Goal: Feedback & Contribution: Submit feedback/report problem

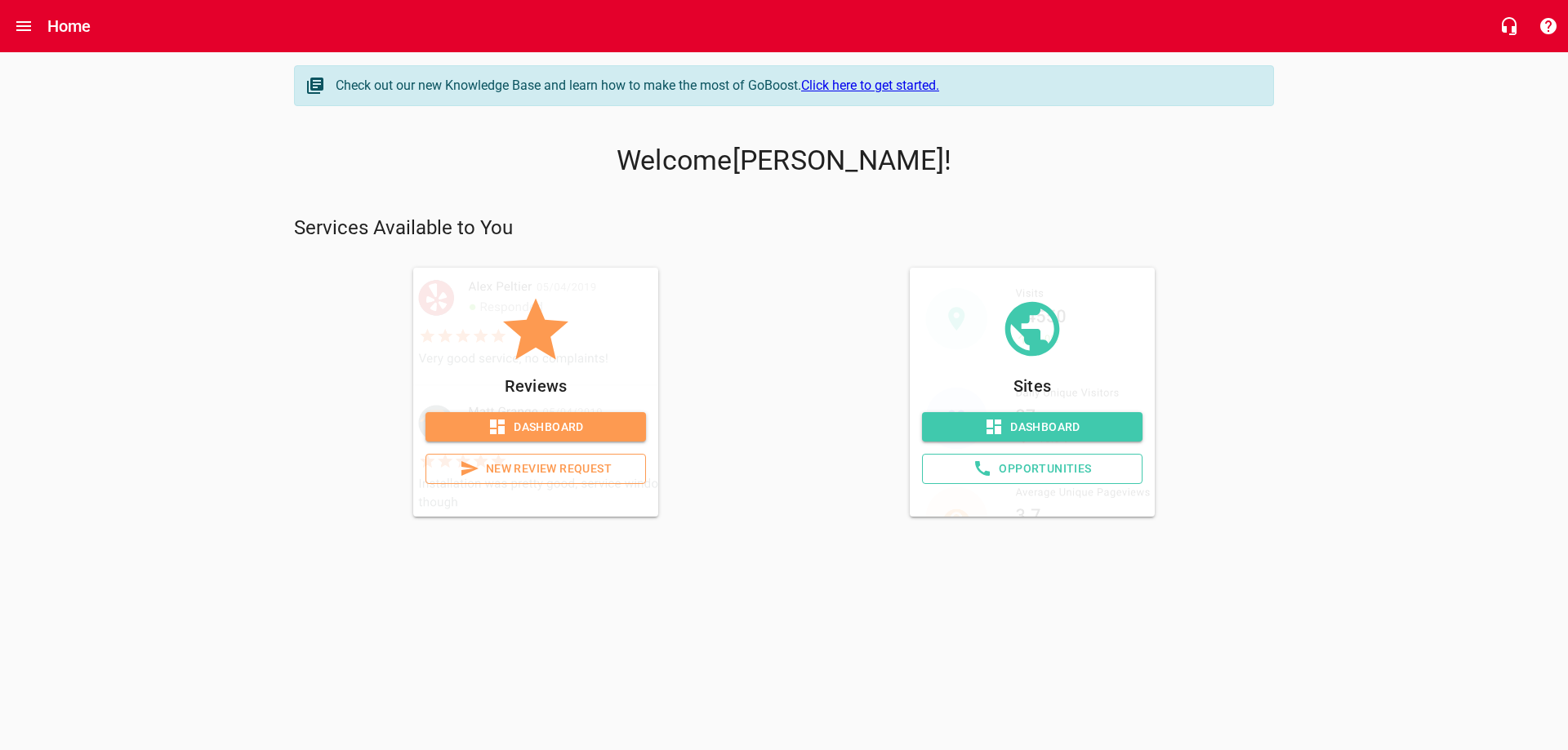
click at [530, 429] on span "Dashboard" at bounding box center [535, 427] width 194 height 21
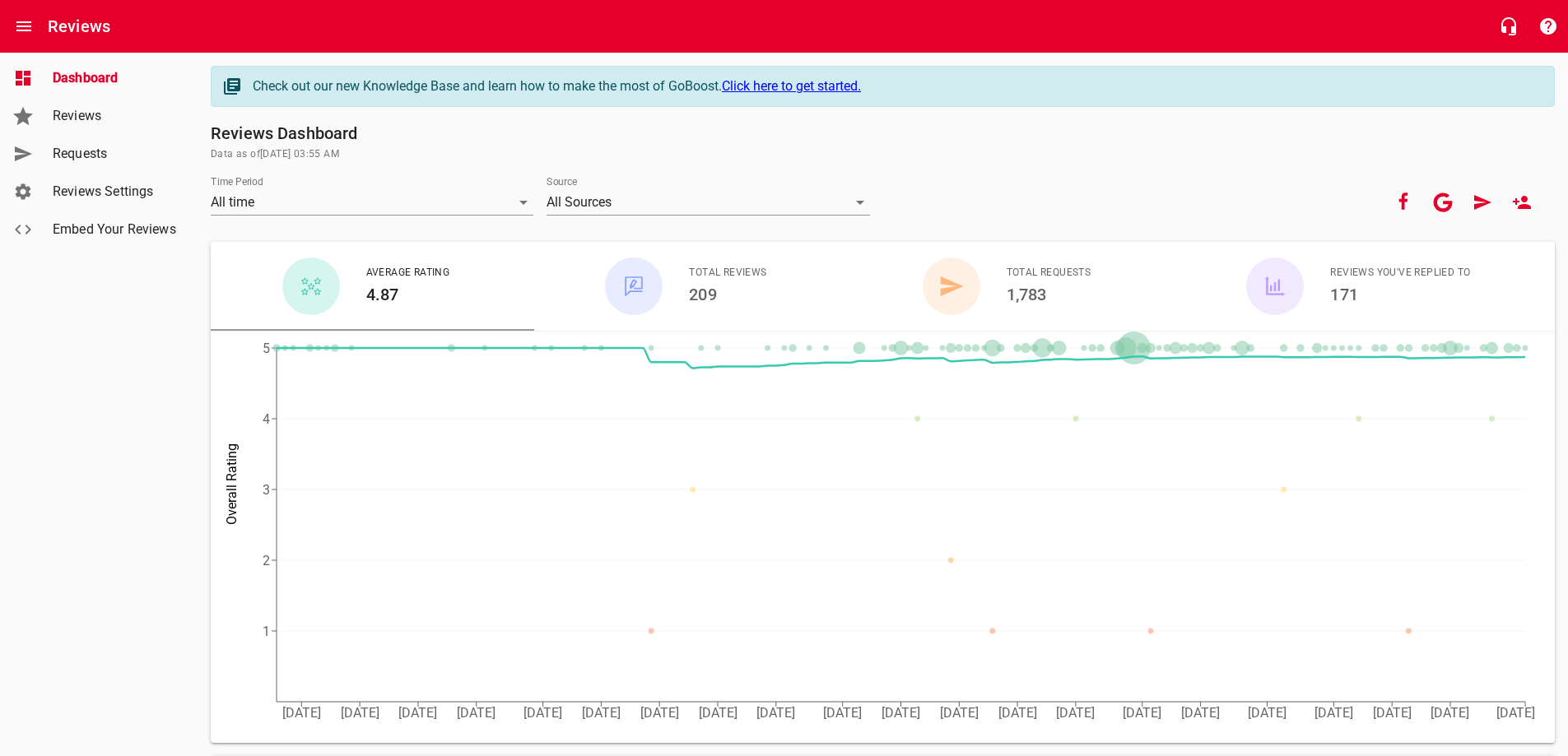
click at [83, 151] on span "Requests" at bounding box center [115, 154] width 125 height 20
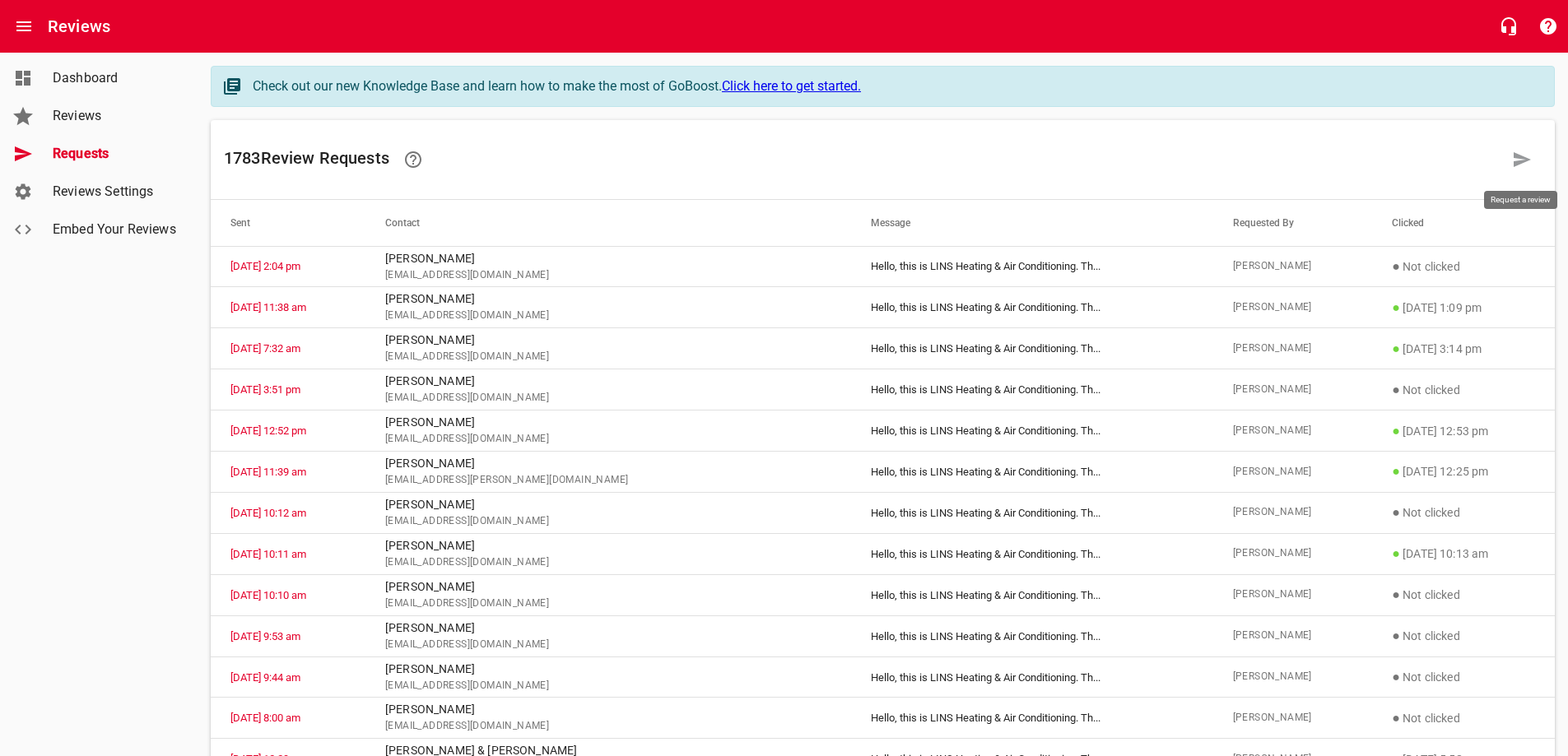
click at [1517, 159] on icon at bounding box center [1521, 159] width 20 height 20
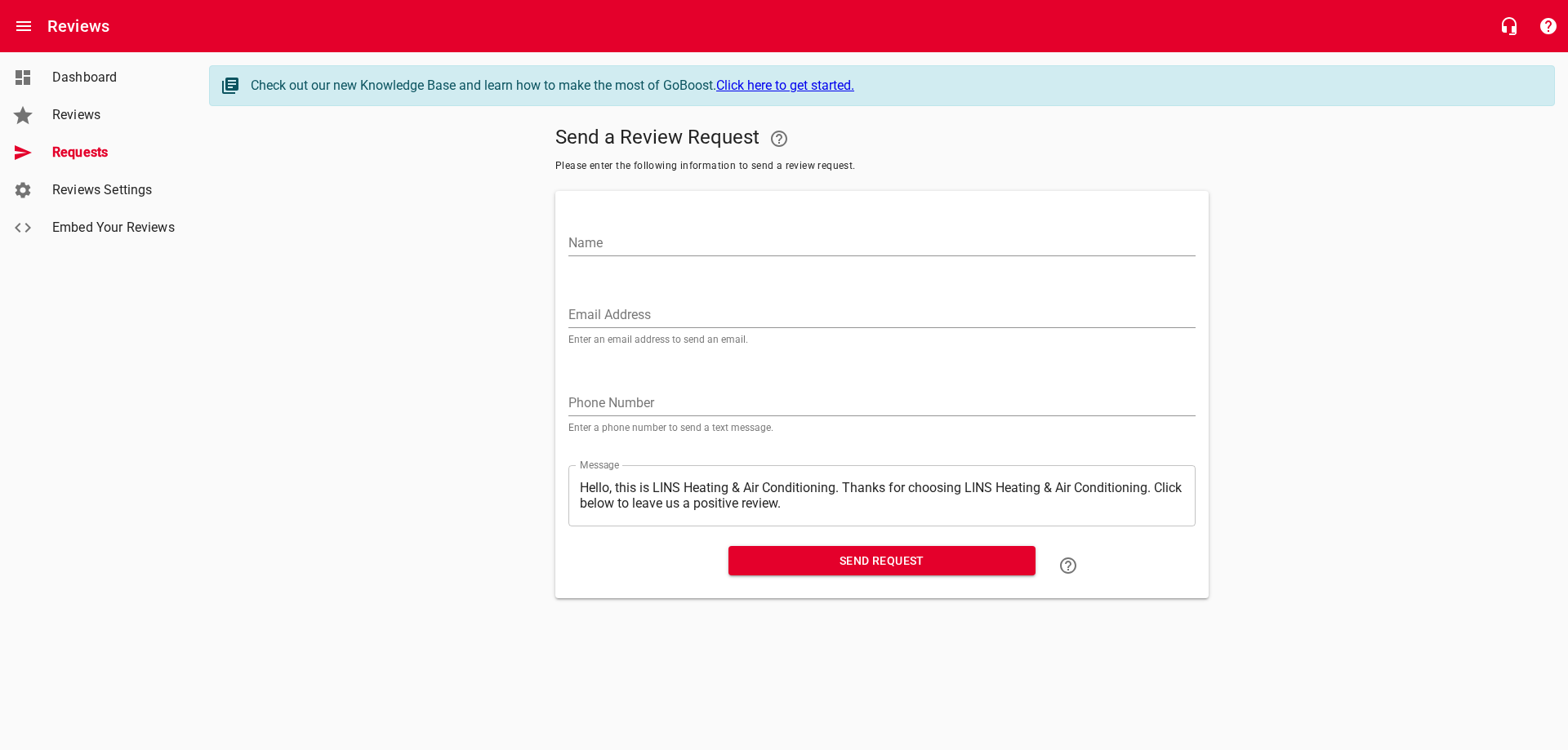
click at [624, 304] on input "Email Address" at bounding box center [882, 315] width 627 height 27
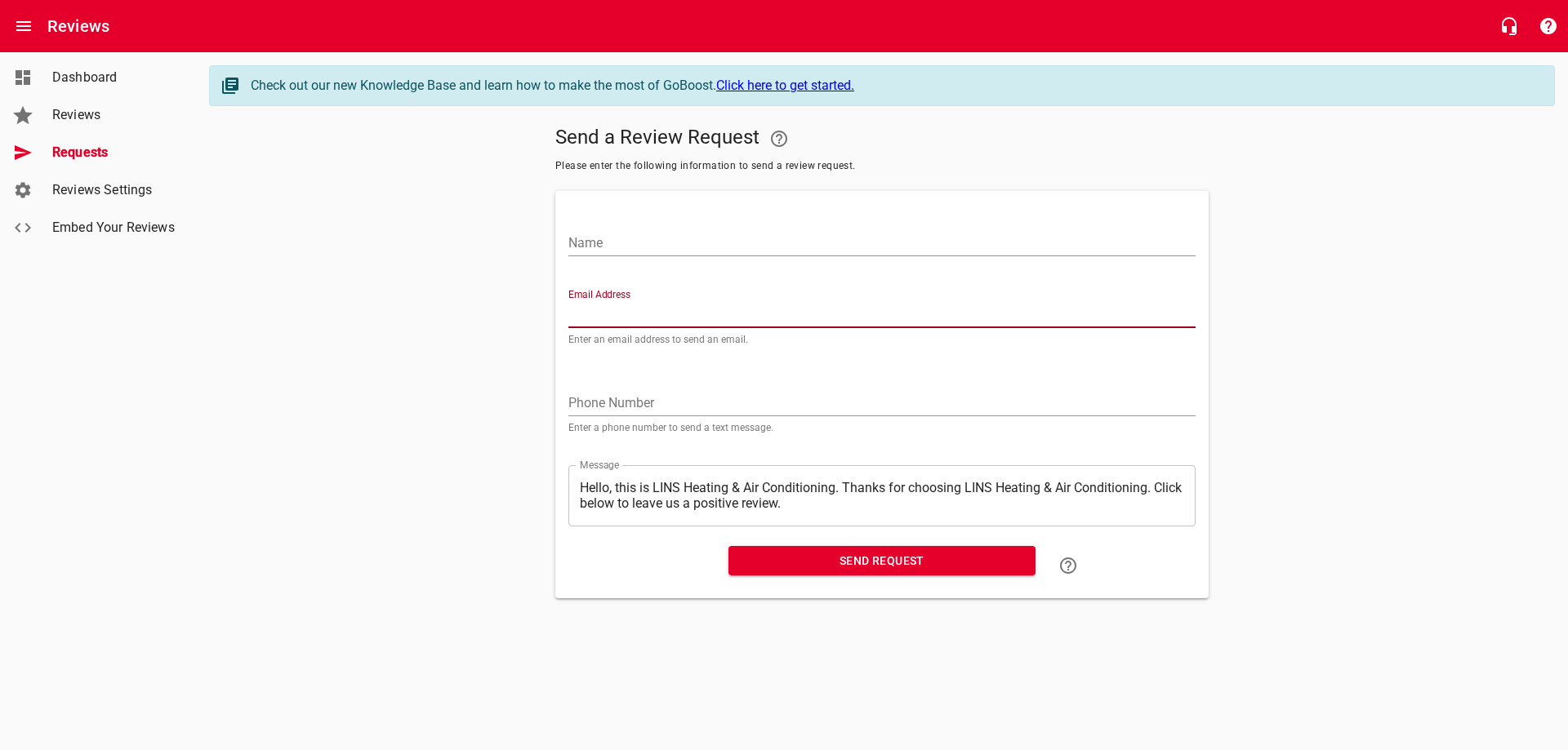
paste input "[PERSON_NAME][EMAIL_ADDRESS][PERSON_NAME][DOMAIN_NAME]"
type input "[PERSON_NAME][EMAIL_ADDRESS][PERSON_NAME][DOMAIN_NAME]"
click at [680, 243] on input "Name" at bounding box center [882, 243] width 627 height 27
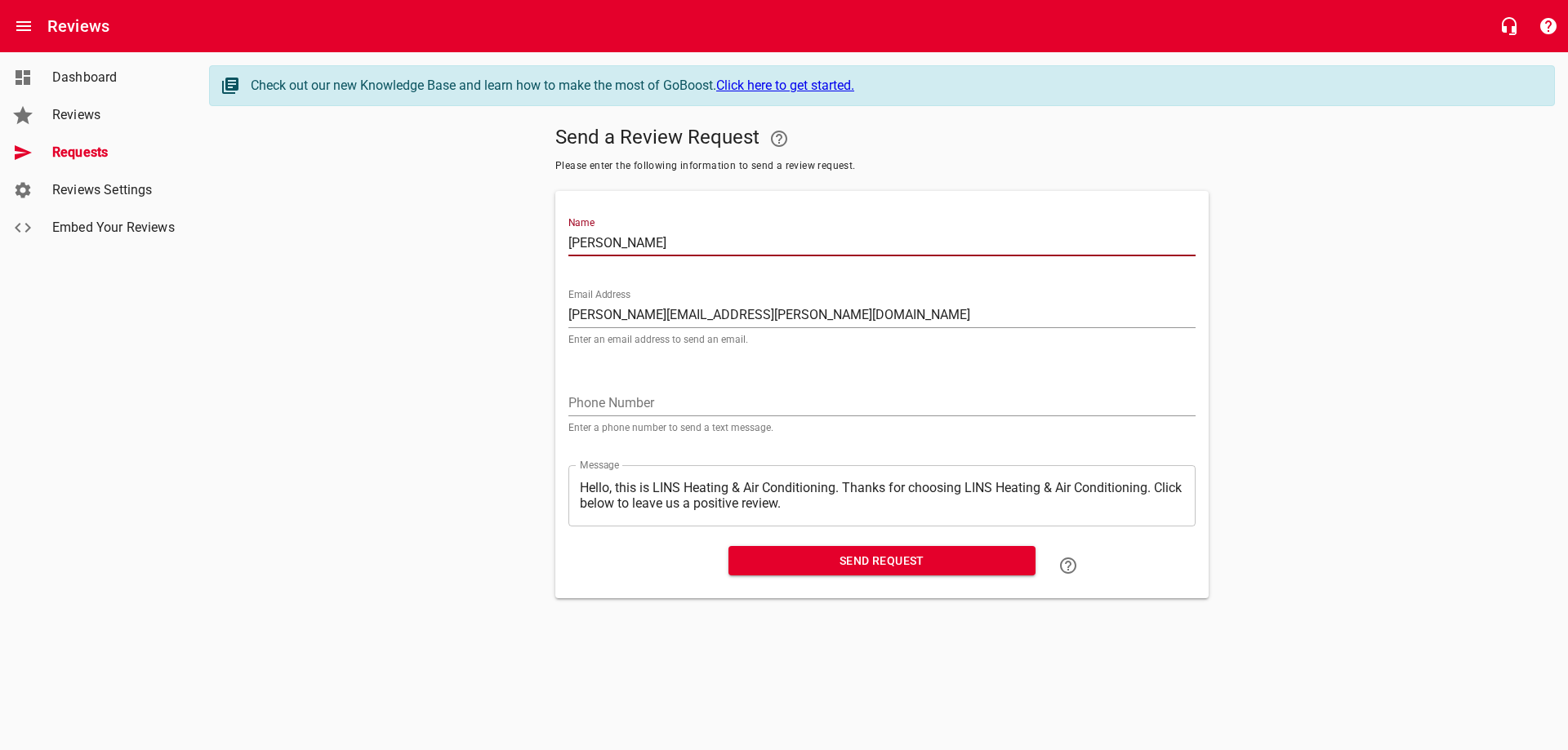
type input "[PERSON_NAME]"
click at [865, 562] on span "Send Request" at bounding box center [882, 562] width 281 height 21
